Goal: Check status: Check status

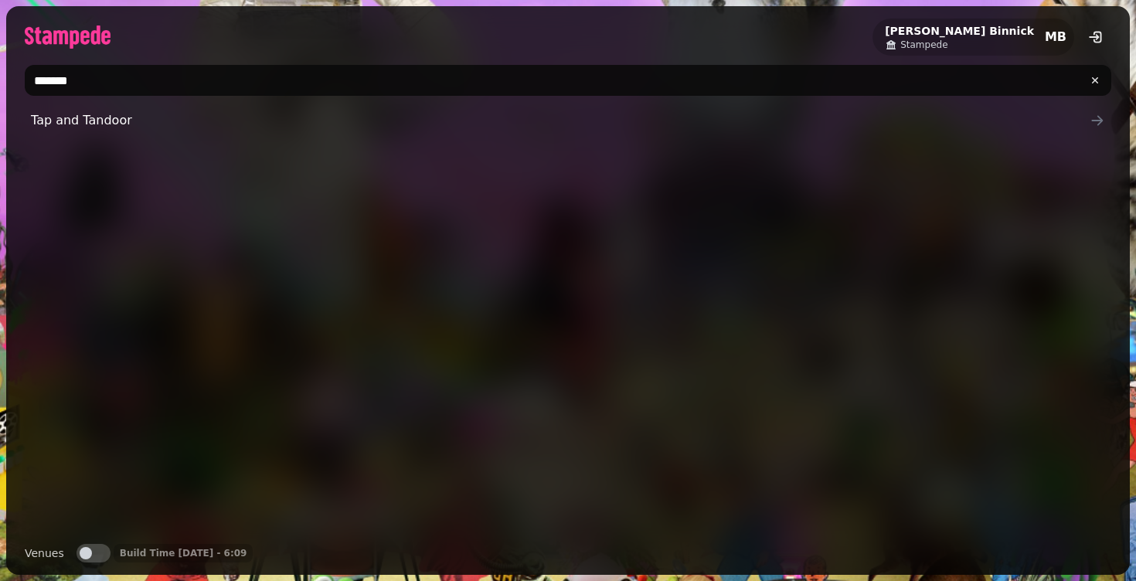
type input "*******"
click at [202, 117] on span "Tap and Tandoor" at bounding box center [560, 120] width 1058 height 19
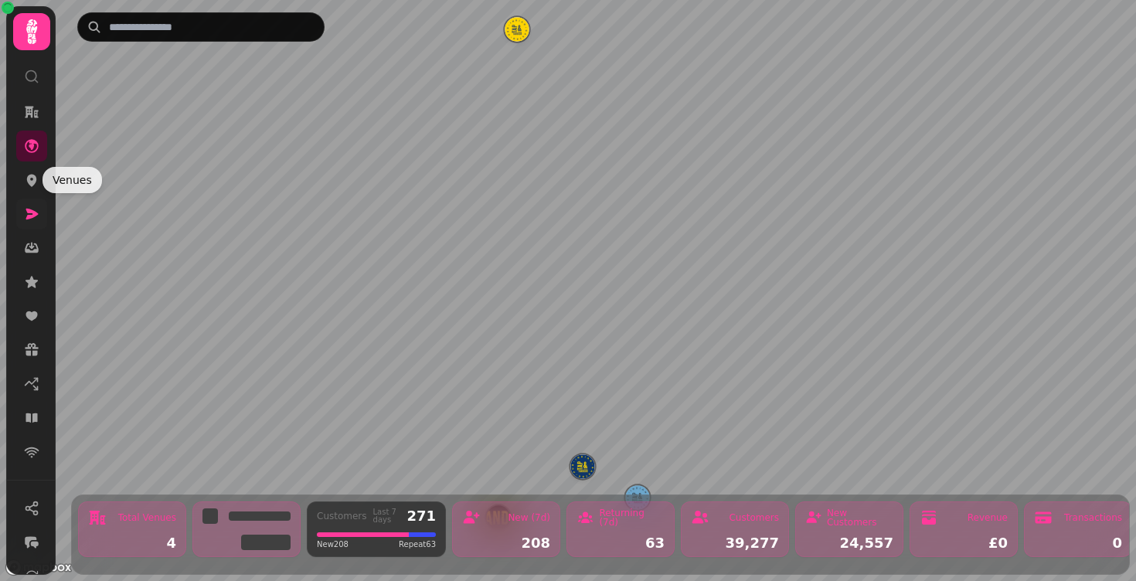
click at [32, 204] on link at bounding box center [31, 214] width 31 height 31
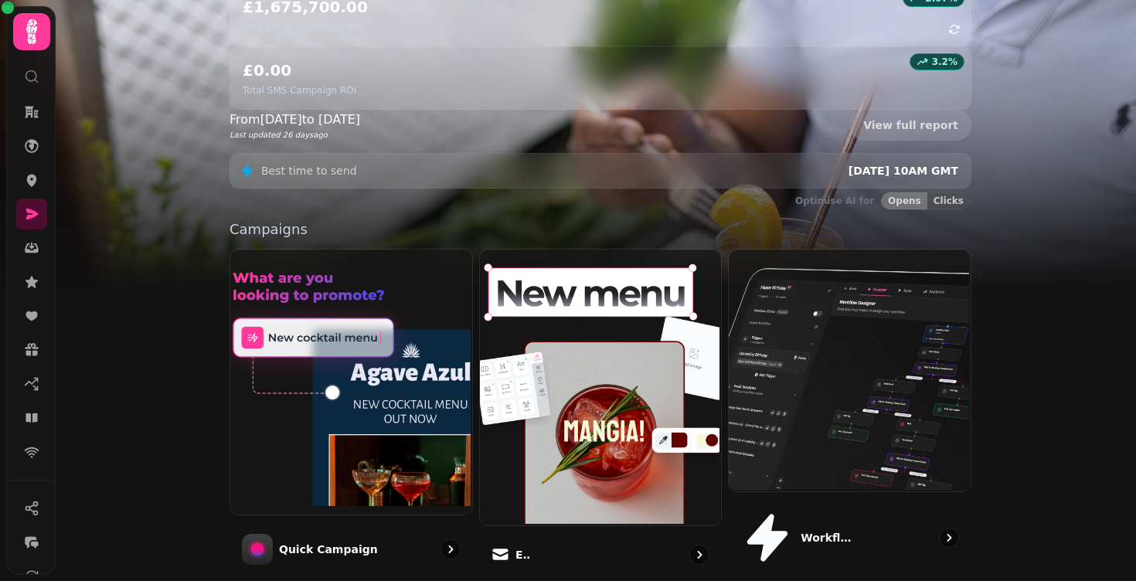
scroll to position [383, 0]
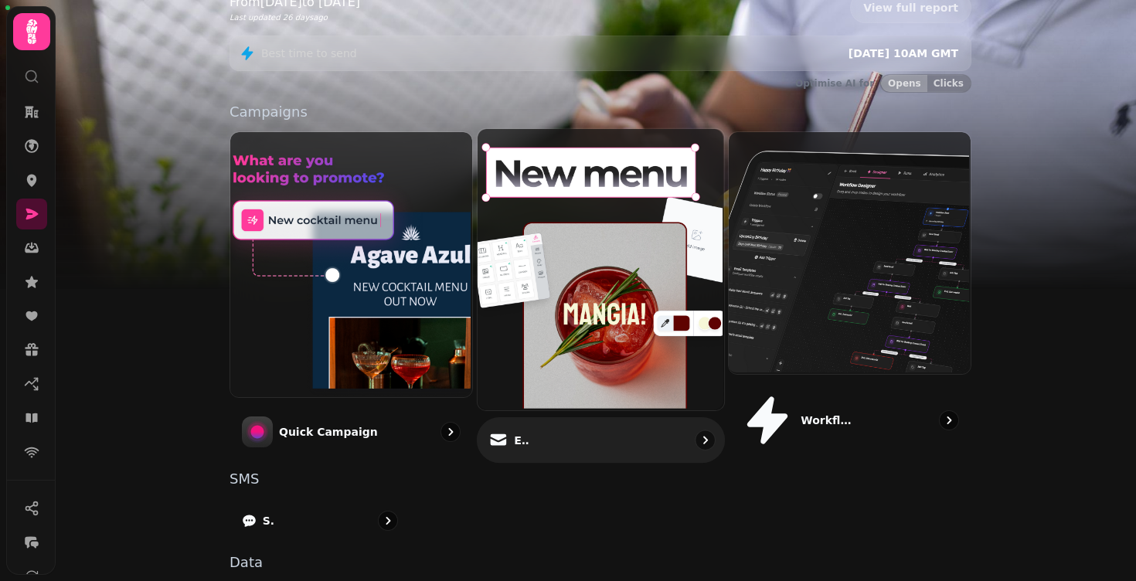
click at [563, 218] on img at bounding box center [598, 267] width 246 height 281
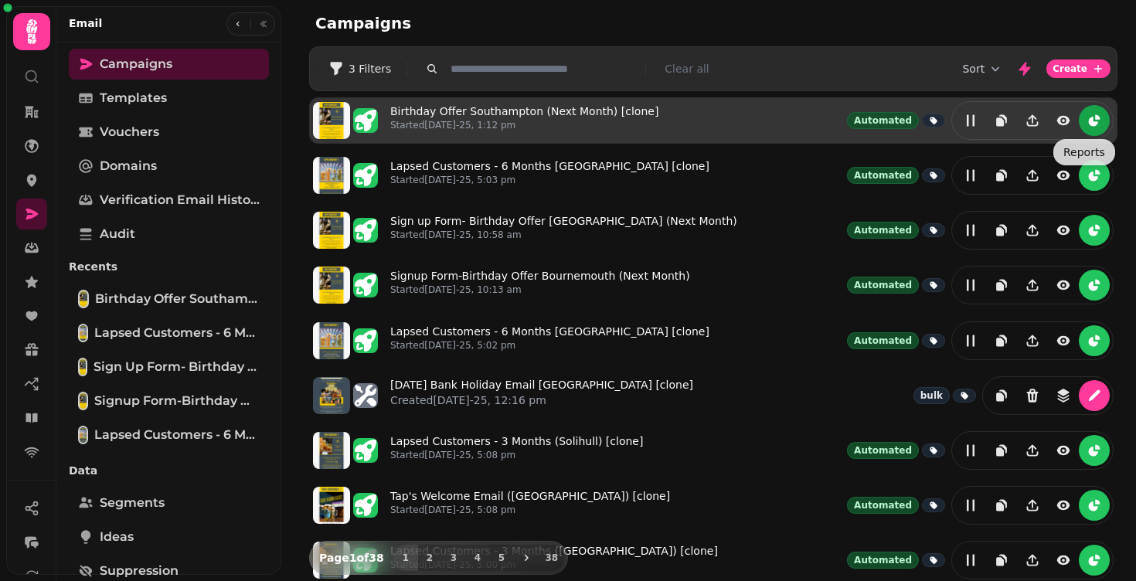
click at [1085, 128] on button "reports" at bounding box center [1093, 120] width 31 height 31
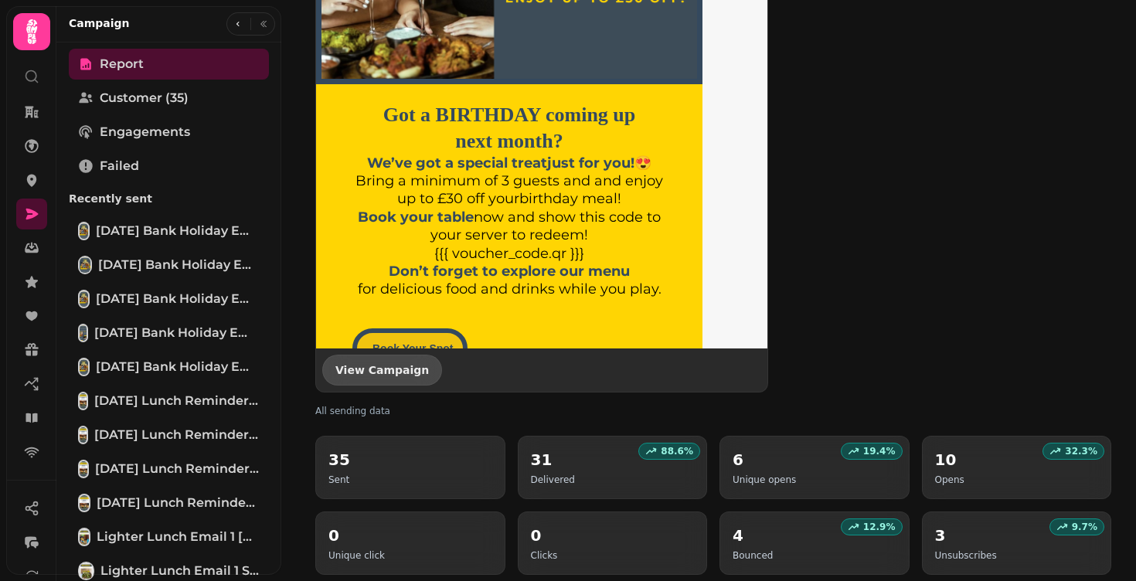
click at [362, 367] on span "View Campaign" at bounding box center [381, 370] width 93 height 11
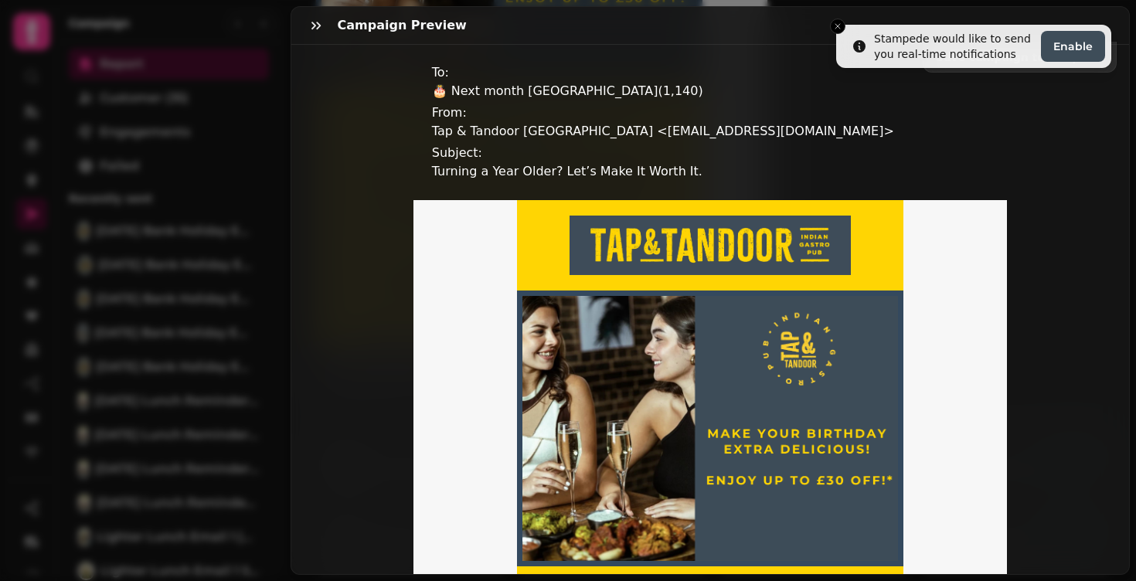
click at [838, 26] on div "Campaign preview" at bounding box center [710, 26] width 838 height 38
click at [837, 27] on div "Campaign preview" at bounding box center [710, 26] width 838 height 38
click at [895, 20] on div "Campaign preview" at bounding box center [710, 26] width 838 height 38
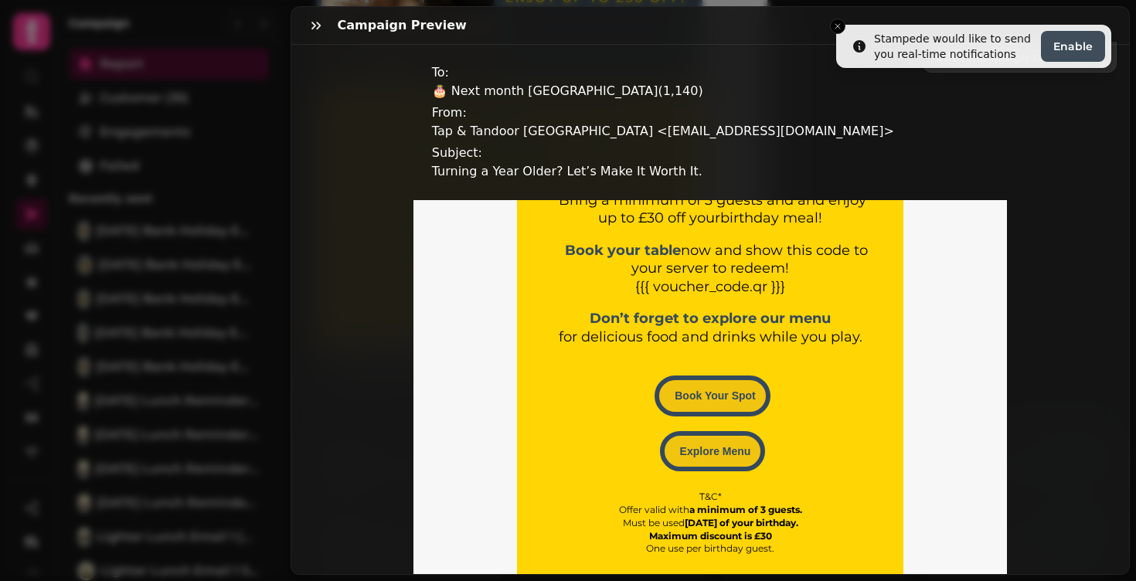
click at [859, 35] on div "Campaign preview" at bounding box center [710, 26] width 838 height 38
click at [835, 25] on div "Campaign preview" at bounding box center [710, 26] width 838 height 38
click at [314, 27] on icon "button" at bounding box center [315, 25] width 15 height 15
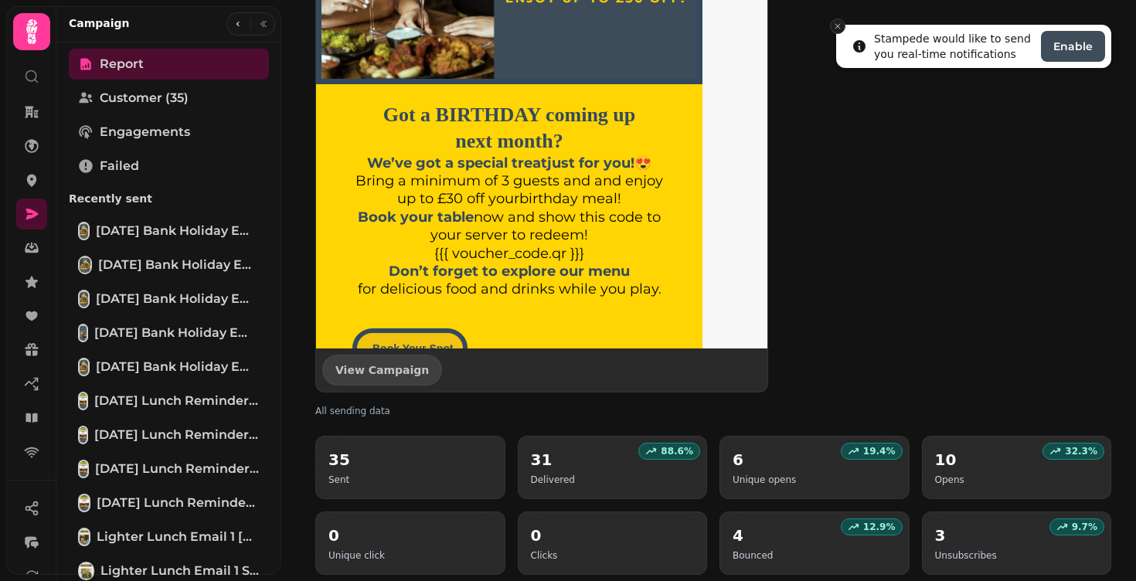
click at [844, 25] on button "Close toast" at bounding box center [837, 26] width 15 height 15
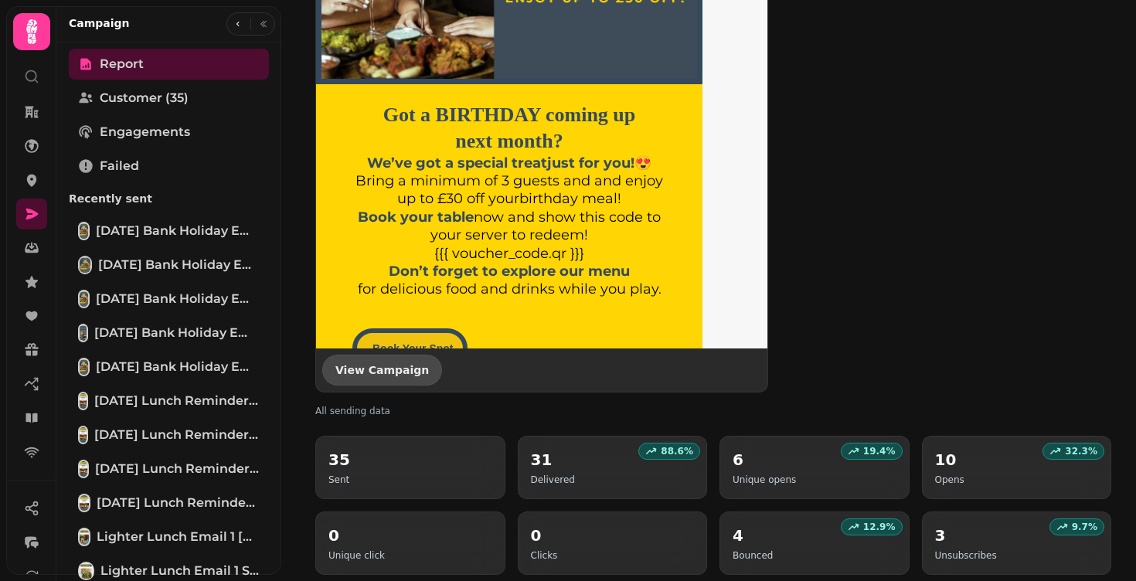
click at [375, 359] on button "View Campaign" at bounding box center [382, 370] width 120 height 31
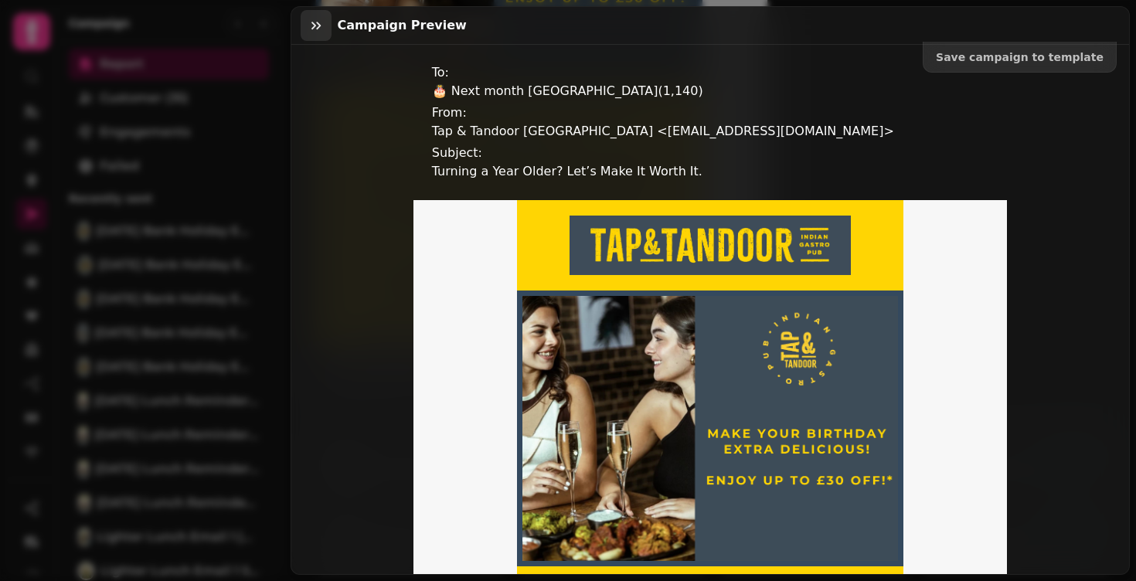
click at [322, 23] on icon "button" at bounding box center [315, 25] width 15 height 15
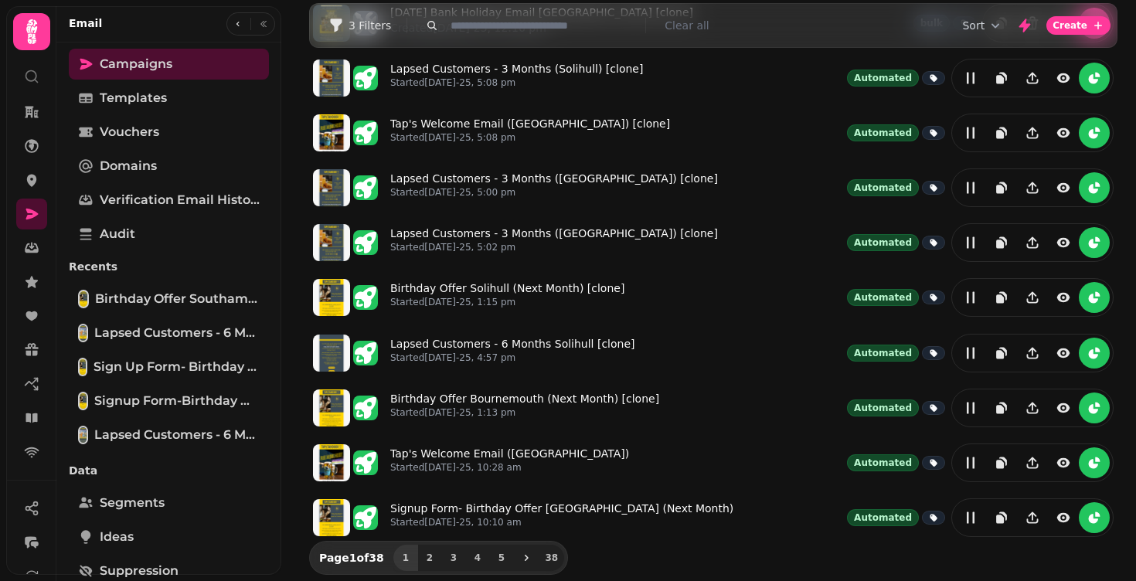
scroll to position [372, 0]
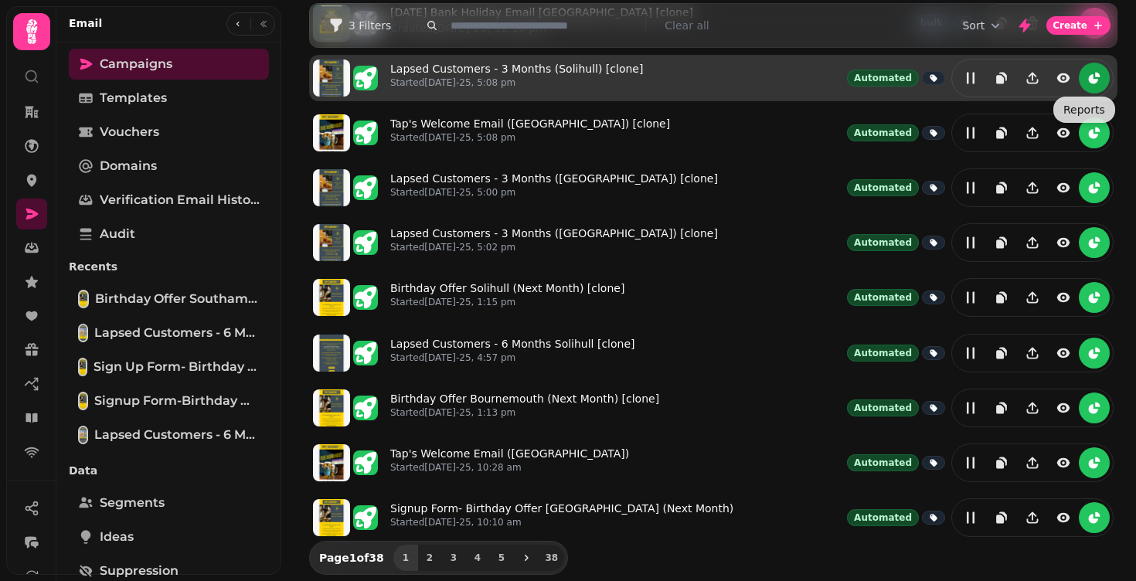
click at [1088, 76] on icon "reports" at bounding box center [1092, 78] width 9 height 9
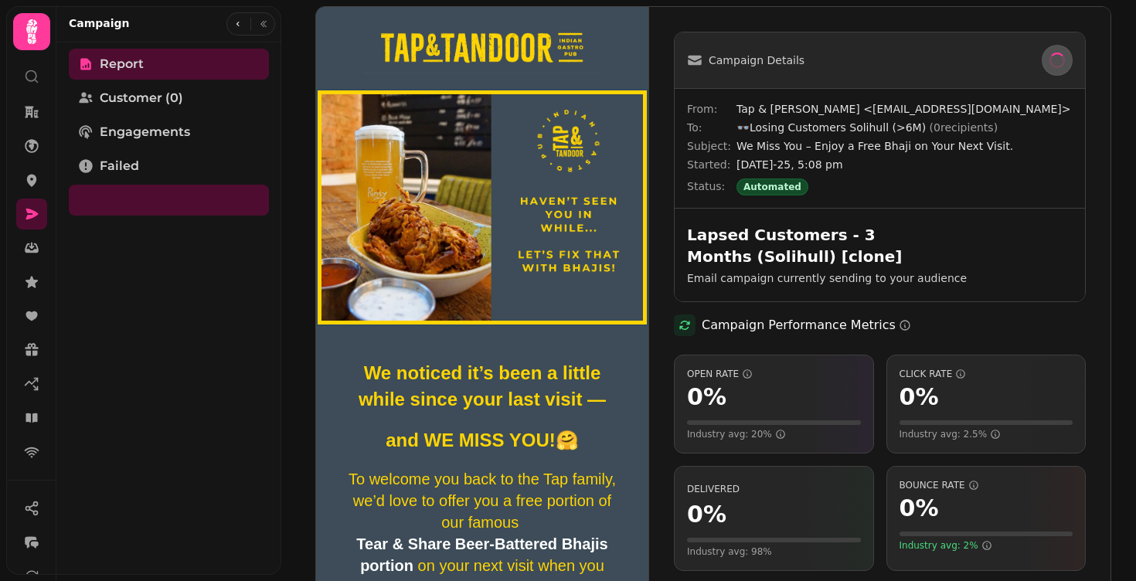
click at [1087, 53] on div "Campaign Details From: Tap & [PERSON_NAME] <[EMAIL_ADDRESS][DOMAIN_NAME]> To: 👓…" at bounding box center [879, 400] width 461 height 786
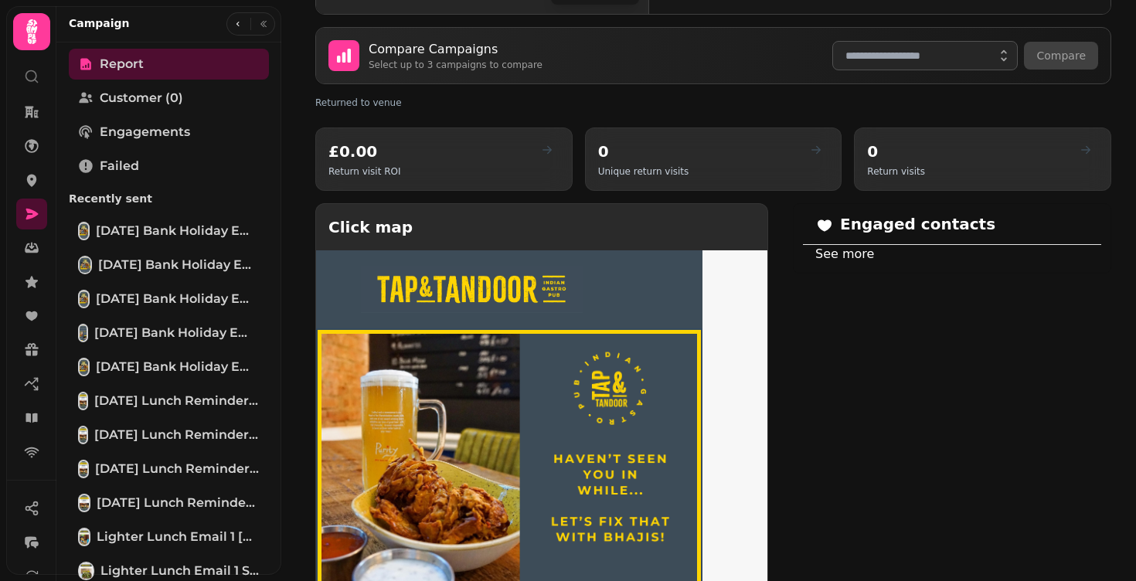
scroll to position [1299, 0]
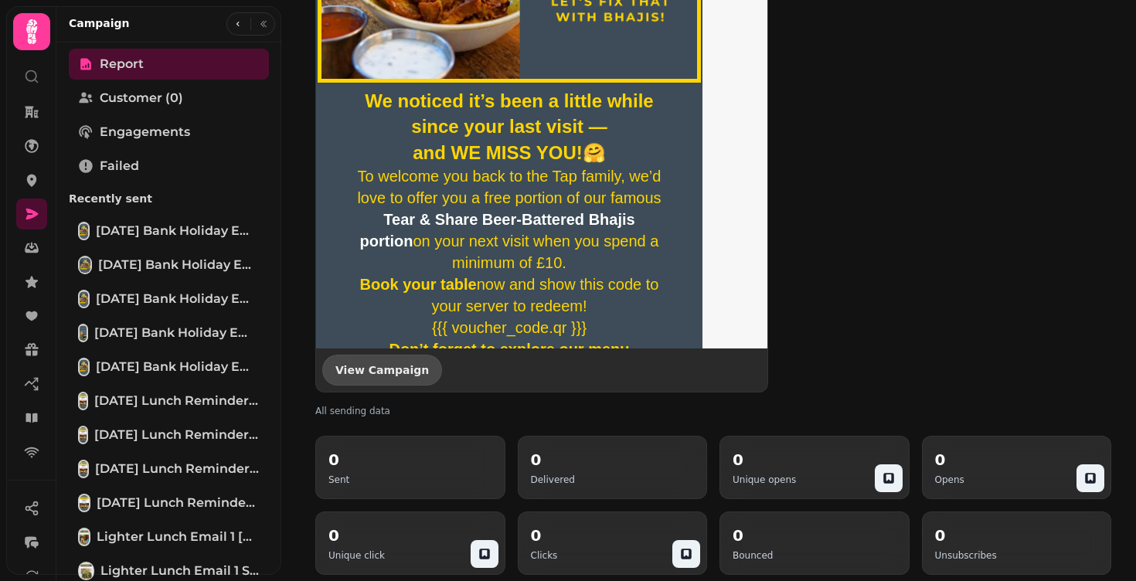
click at [414, 375] on button "View Campaign" at bounding box center [382, 370] width 120 height 31
